Goal: Task Accomplishment & Management: Manage account settings

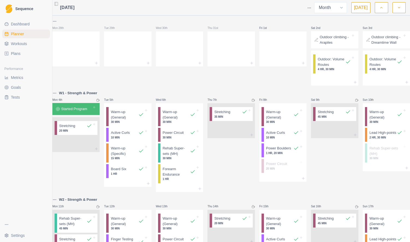
select select "month"
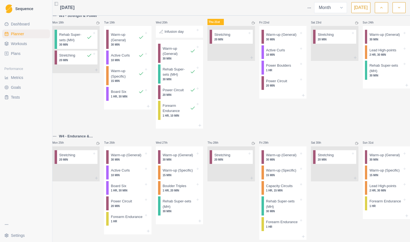
scroll to position [350, 0]
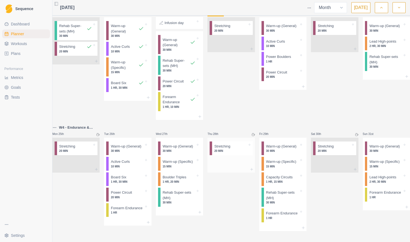
click at [232, 149] on p "20 MIN" at bounding box center [230, 151] width 33 height 4
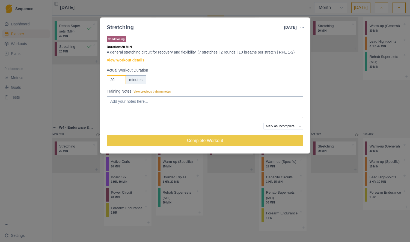
drag, startPoint x: 116, startPoint y: 79, endPoint x: 107, endPoint y: 79, distance: 8.7
click at [107, 79] on input "20" at bounding box center [116, 79] width 19 height 9
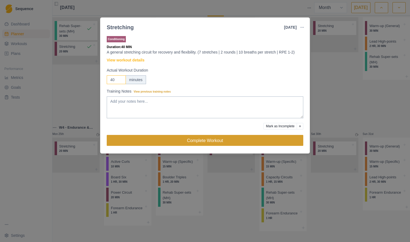
type input "40"
click at [199, 140] on button "Complete Workout" at bounding box center [205, 140] width 196 height 11
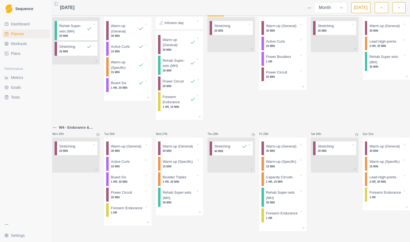
scroll to position [278, 0]
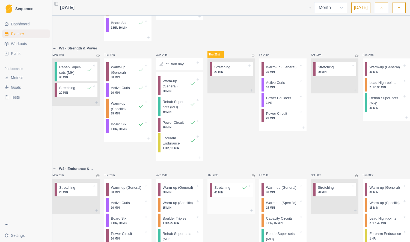
click at [235, 194] on p "40 MIN" at bounding box center [230, 192] width 33 height 4
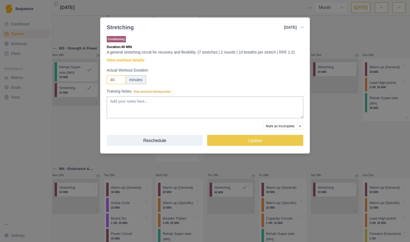
drag, startPoint x: 113, startPoint y: 80, endPoint x: 110, endPoint y: 79, distance: 3.0
click at [110, 80] on input "40" at bounding box center [116, 79] width 19 height 9
type input "20"
click at [229, 127] on div at bounding box center [185, 125] width 157 height 7
click at [180, 127] on div at bounding box center [185, 125] width 157 height 7
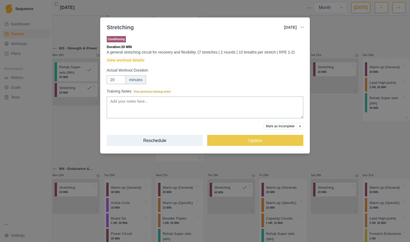
click at [300, 126] on icon "Add reason" at bounding box center [300, 126] width 2 height 2
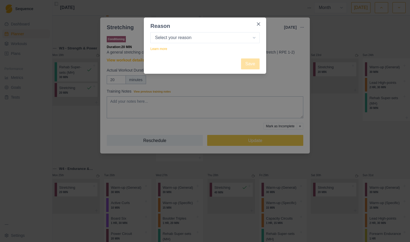
click at [299, 126] on div "Reason Select your reason No reason given Not motivated Not recovered Not enoug…" at bounding box center [205, 121] width 410 height 242
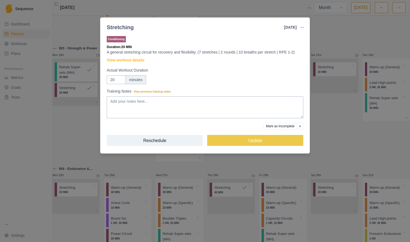
drag, startPoint x: 211, startPoint y: 128, endPoint x: 223, endPoint y: 128, distance: 12.0
click at [212, 128] on div at bounding box center [185, 125] width 157 height 7
click at [300, 126] on icon "Add reason" at bounding box center [300, 126] width 2 height 2
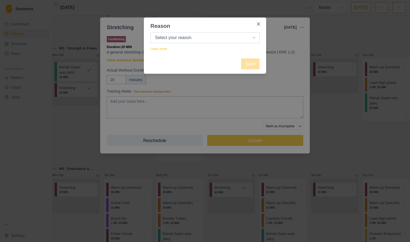
click at [213, 40] on select "Select your reason No reason given Not motivated Not recovered Not enough time …" at bounding box center [204, 37] width 109 height 11
select select "no_reason"
click at [150, 32] on select "Select your reason No reason given Not motivated Not recovered Not enough time …" at bounding box center [204, 37] width 109 height 11
click at [249, 62] on button "Save" at bounding box center [250, 63] width 19 height 11
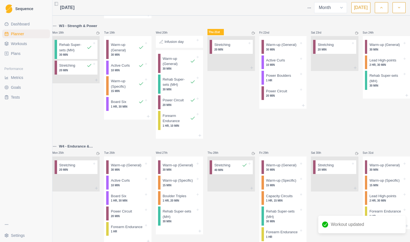
scroll to position [301, 0]
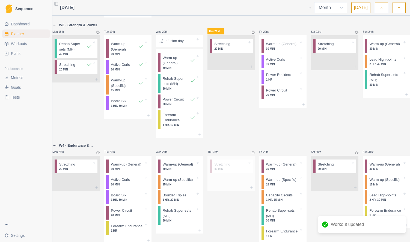
click at [234, 167] on div at bounding box center [238, 163] width 17 height 5
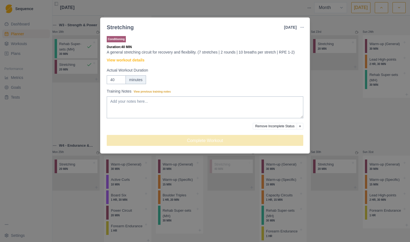
click at [286, 125] on button "Remove Incomplete Status" at bounding box center [275, 126] width 44 height 7
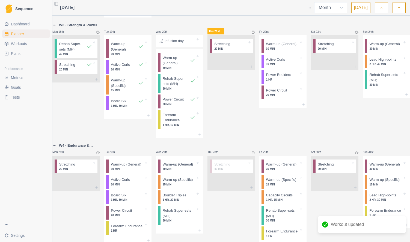
click at [239, 215] on div "Thu 28th Stretching 40 MIN" at bounding box center [230, 195] width 47 height 107
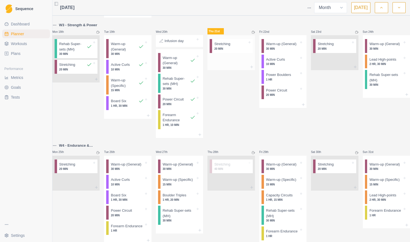
click at [232, 47] on div at bounding box center [238, 43] width 17 height 5
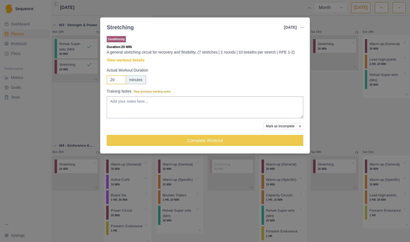
drag, startPoint x: 112, startPoint y: 80, endPoint x: 109, endPoint y: 80, distance: 3.6
click at [109, 80] on input "20" at bounding box center [116, 79] width 19 height 9
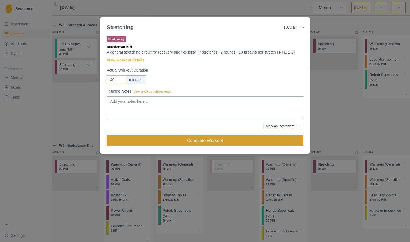
type input "40"
click at [248, 139] on button "Complete Workout" at bounding box center [205, 140] width 196 height 11
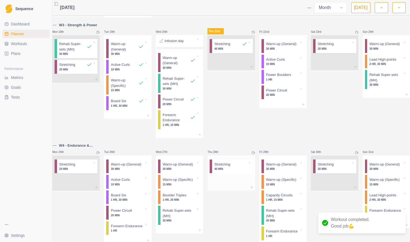
click at [242, 171] on p "40 MIN" at bounding box center [230, 169] width 33 height 4
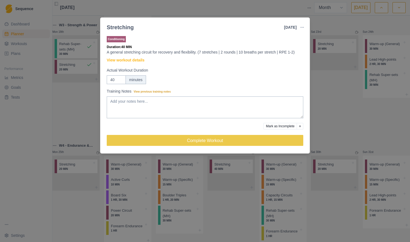
click at [345, 94] on div "Stretching [DATE] Link To Goal View Workout Metrics Edit Original Workout Resch…" at bounding box center [205, 121] width 410 height 242
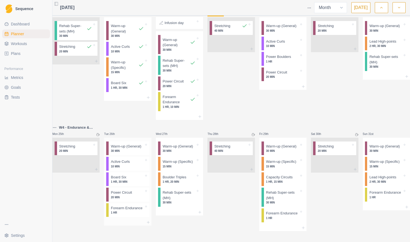
scroll to position [326, 0]
click at [137, 73] on p "15 MIN" at bounding box center [127, 72] width 33 height 4
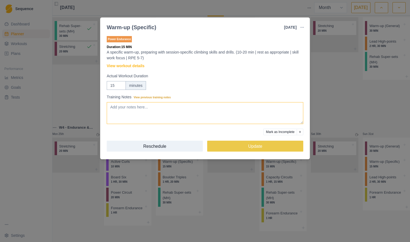
click at [157, 108] on textarea "Training Notes View previous training notes" at bounding box center [205, 113] width 196 height 22
click at [212, 107] on textarea "Question: Could I use this time to just climb any hold on teh Kilter for 20-30s…" at bounding box center [205, 113] width 196 height 22
click at [165, 107] on textarea "Question: Could I use this time to just climb any hold on the Kilter for 20-30s…" at bounding box center [205, 113] width 196 height 22
click at [209, 107] on textarea "Question: Could I use this time for a few rounds of to just climb any hold on t…" at bounding box center [205, 113] width 196 height 22
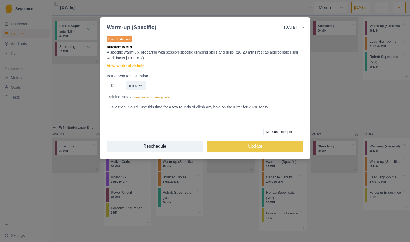
click at [208, 107] on textarea "Question: Could I use this time for a few rounds of climb any hold on the Kilte…" at bounding box center [205, 113] width 196 height 22
click at [284, 107] on textarea "Question: Could I use this time for a few rounds of climbing any hold on the Ki…" at bounding box center [205, 113] width 196 height 22
type textarea "Question: Could I use this time for a few rounds of climbing any hold on the Ki…"
click at [260, 145] on button "Update" at bounding box center [255, 145] width 96 height 11
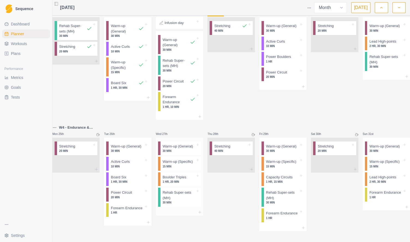
scroll to position [349, 0]
click at [87, 125] on p "W4 - Endurance & Capacity" at bounding box center [79, 127] width 41 height 5
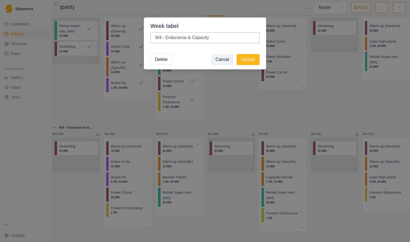
click at [128, 102] on div "Week label W4 - Endurance & Capacity Delete Cancel Update" at bounding box center [205, 121] width 410 height 242
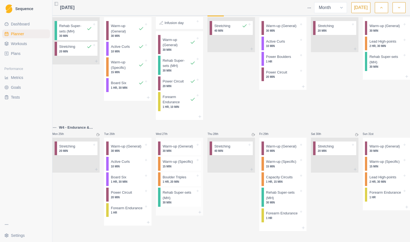
scroll to position [350, 0]
click at [287, 179] on p "1 HR, 15 MIN" at bounding box center [282, 181] width 33 height 4
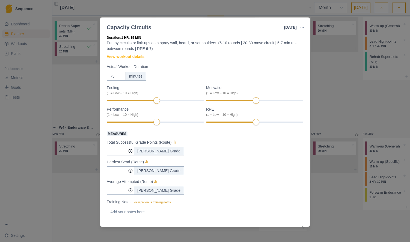
scroll to position [0, 0]
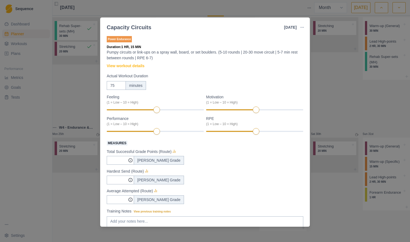
click at [336, 67] on div "Capacity Circuits [DATE] Link To Goal View Workout Metrics Edit Original Workou…" at bounding box center [205, 121] width 410 height 242
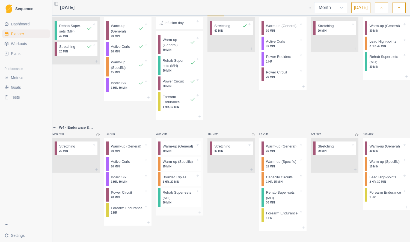
scroll to position [329, 0]
click at [185, 164] on p "Warm-up (Specific)" at bounding box center [178, 161] width 30 height 5
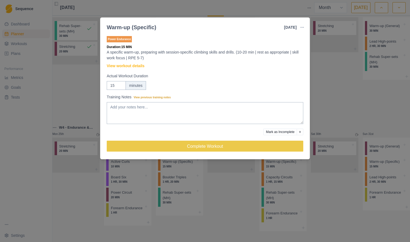
click at [352, 98] on div "Warm-up (Specific) [DATE] Link To Goal View Workout Metrics Edit Original Worko…" at bounding box center [205, 121] width 410 height 242
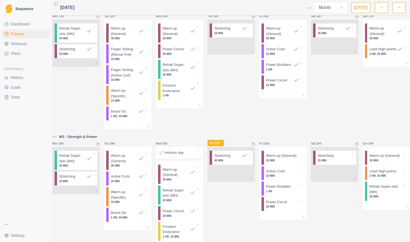
scroll to position [190, 0]
click at [280, 68] on p "Power Boulders" at bounding box center [278, 64] width 25 height 5
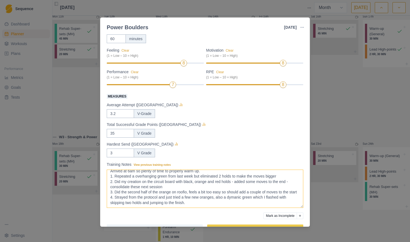
scroll to position [2, 0]
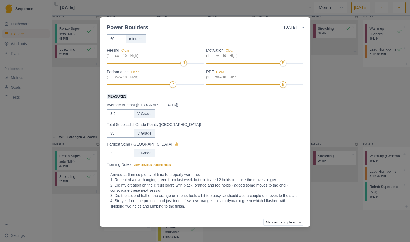
drag, startPoint x: 301, startPoint y: 190, endPoint x: 301, endPoint y: 213, distance: 22.9
click at [301, 213] on textarea "Arrived at 6am so plenty of time to properly warm up. 1. Repeated a overhanging…" at bounding box center [205, 191] width 196 height 45
drag, startPoint x: 131, startPoint y: 191, endPoint x: 164, endPoint y: 191, distance: 33.3
click at [172, 190] on textarea "Arrived at 6am so plenty of time to properly warm up. 1. Repeated a overhanging…" at bounding box center [205, 191] width 196 height 45
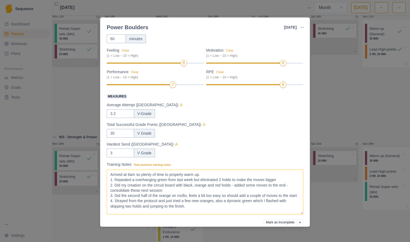
scroll to position [2, 0]
click at [349, 108] on div "Power Boulders [DATE] Link To Goal View Workout Metrics Edit Original Workout R…" at bounding box center [205, 121] width 410 height 242
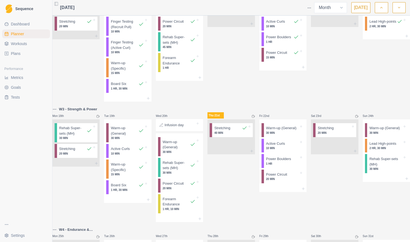
scroll to position [218, 0]
click at [84, 112] on p "W3 - Strength & Power" at bounding box center [78, 108] width 38 height 5
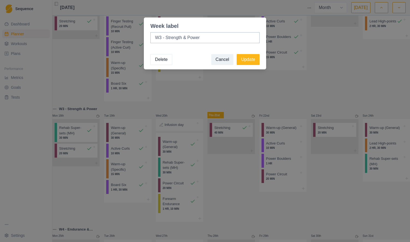
click at [84, 93] on div "Week label W3 - Strength & Power Delete Cancel Update" at bounding box center [205, 121] width 410 height 242
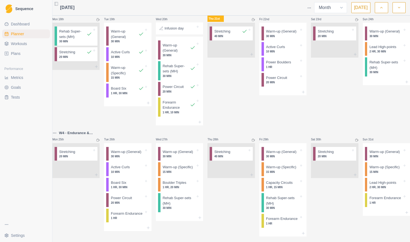
scroll to position [319, 0]
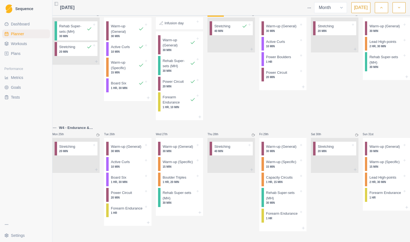
click at [83, 130] on p "W4 - Endurance & Capacity" at bounding box center [79, 127] width 41 height 5
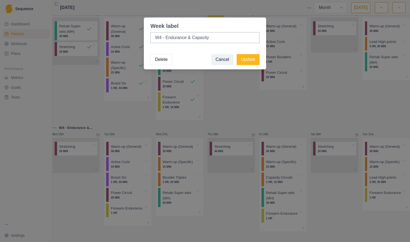
click at [86, 108] on div "Week label W4 - Endurance & Capacity Delete Cancel Update" at bounding box center [205, 121] width 410 height 242
